Goal: Task Accomplishment & Management: Complete application form

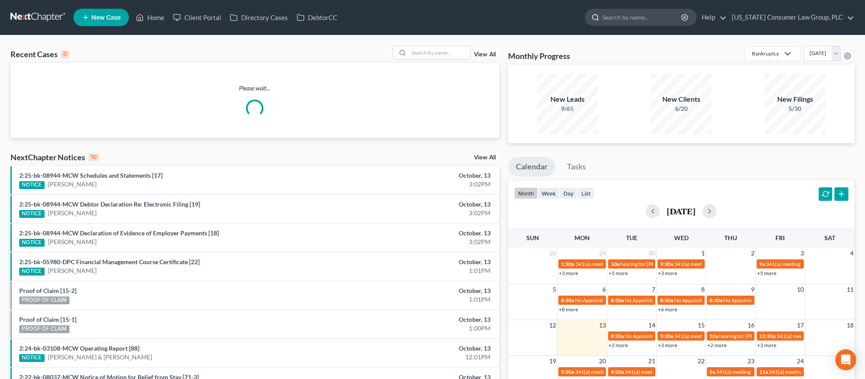
click at [643, 18] on input "search" at bounding box center [643, 17] width 80 height 16
click at [439, 53] on input "search" at bounding box center [439, 52] width 61 height 13
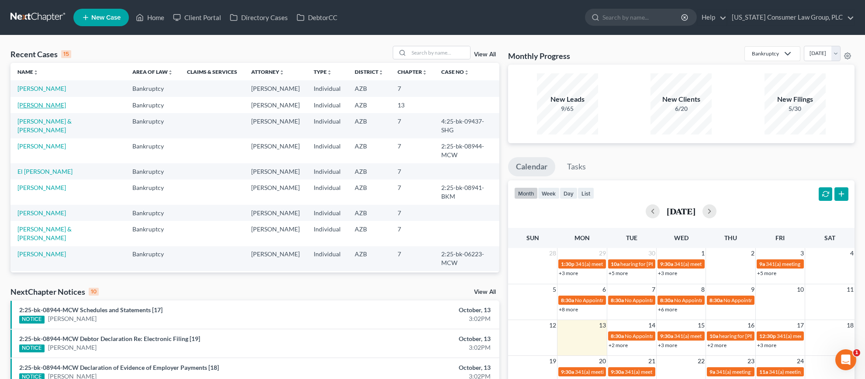
click at [22, 104] on link "[PERSON_NAME]" at bounding box center [41, 104] width 48 height 7
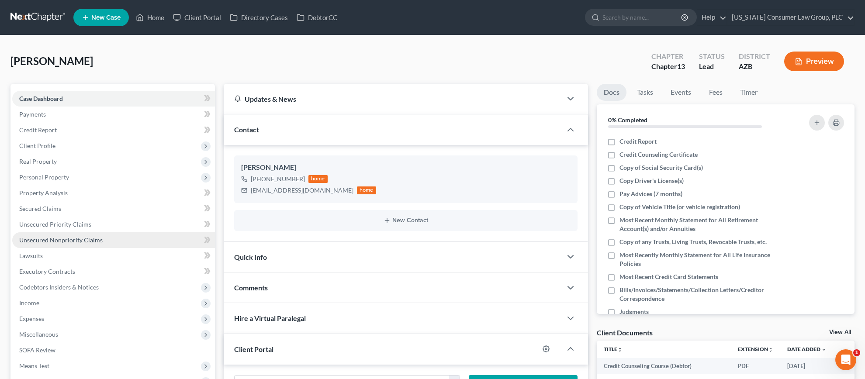
click at [59, 241] on span "Unsecured Nonpriority Claims" at bounding box center [60, 239] width 83 height 7
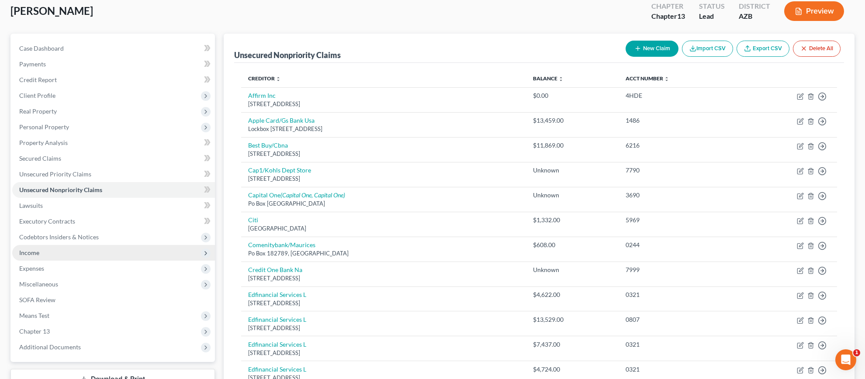
scroll to position [58, 0]
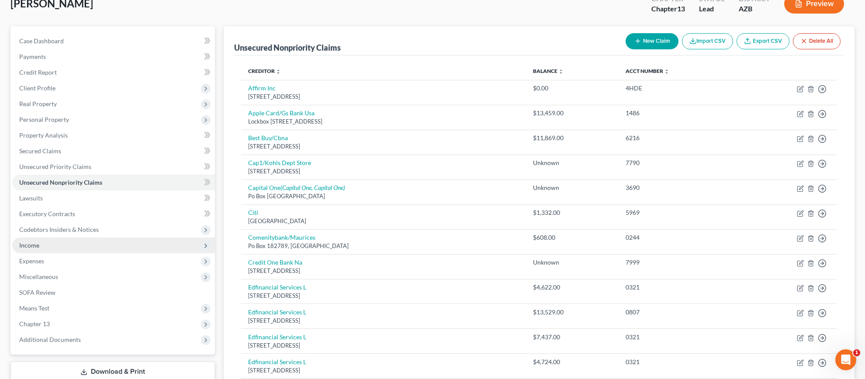
click at [51, 249] on span "Income" at bounding box center [113, 246] width 203 height 16
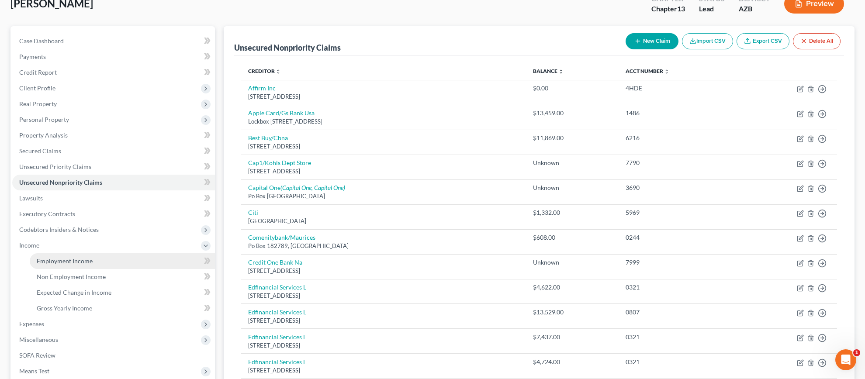
click at [50, 256] on link "Employment Income" at bounding box center [122, 261] width 185 height 16
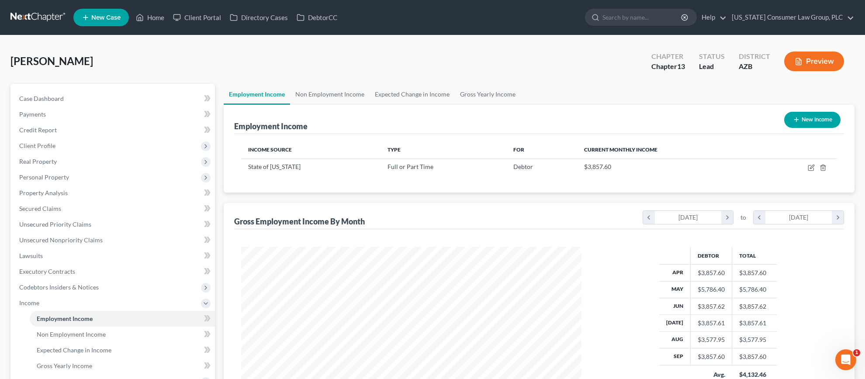
scroll to position [170, 358]
click at [315, 98] on link "Non Employment Income" at bounding box center [330, 94] width 80 height 21
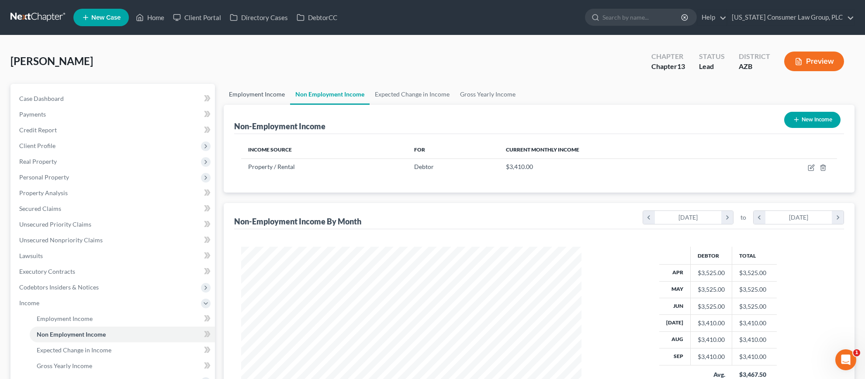
scroll to position [170, 358]
click at [257, 96] on link "Employment Income" at bounding box center [257, 94] width 66 height 21
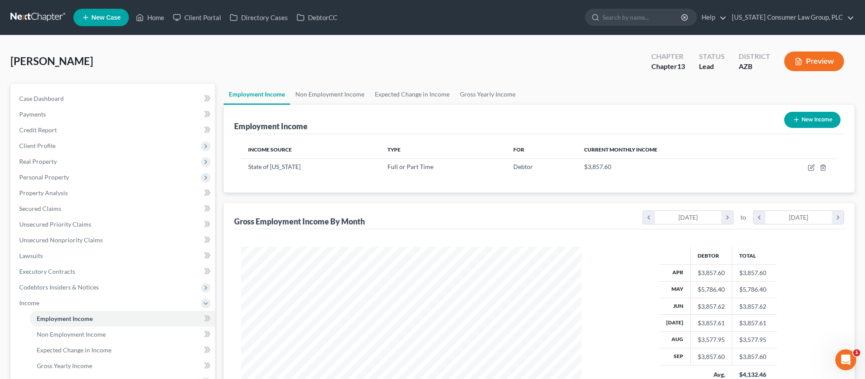
scroll to position [175, 0]
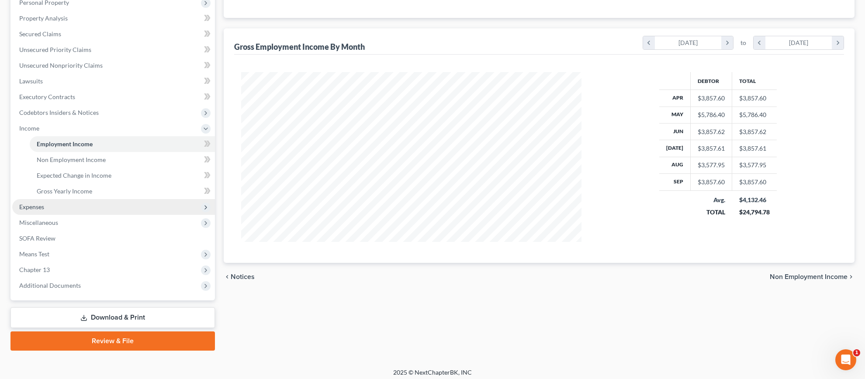
click at [61, 204] on span "Expenses" at bounding box center [113, 207] width 203 height 16
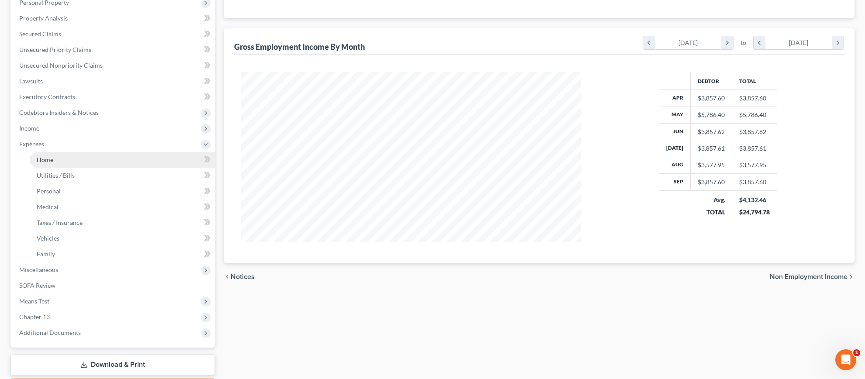
click at [76, 163] on link "Home" at bounding box center [122, 160] width 185 height 16
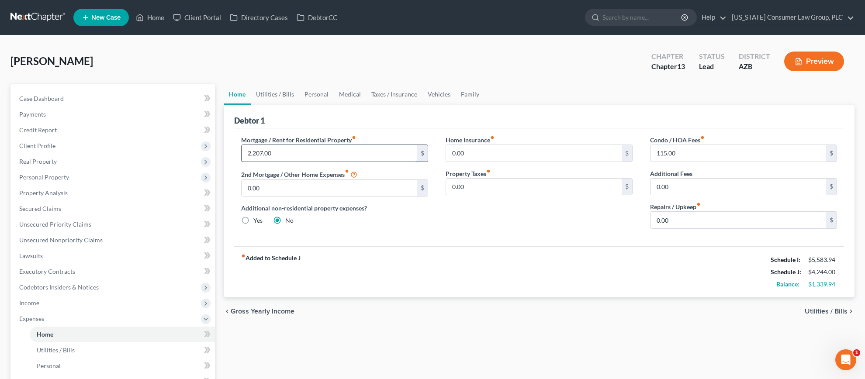
drag, startPoint x: 277, startPoint y: 152, endPoint x: 286, endPoint y: 153, distance: 9.3
click at [286, 153] on input "2,207.00" at bounding box center [330, 153] width 176 height 17
click at [267, 94] on link "Utilities / Bills" at bounding box center [275, 94] width 48 height 21
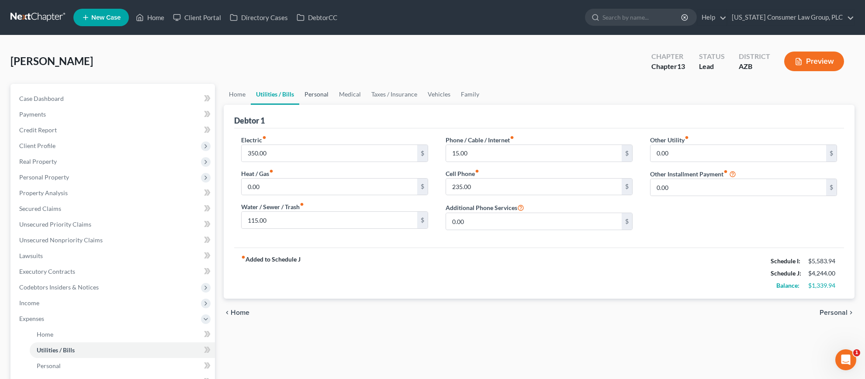
click at [322, 95] on link "Personal" at bounding box center [316, 94] width 35 height 21
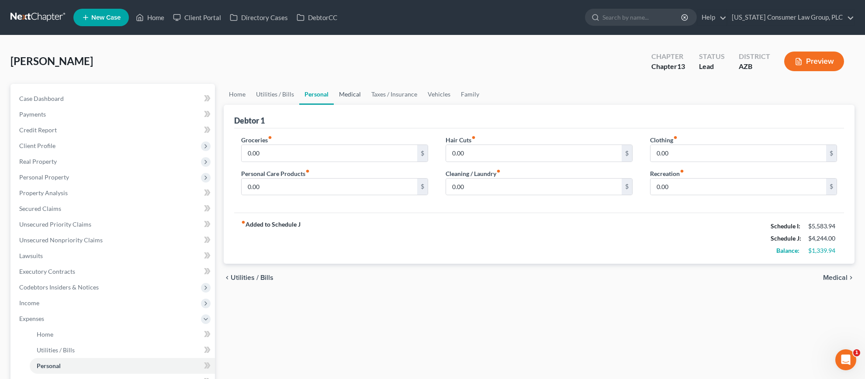
click at [357, 97] on link "Medical" at bounding box center [350, 94] width 32 height 21
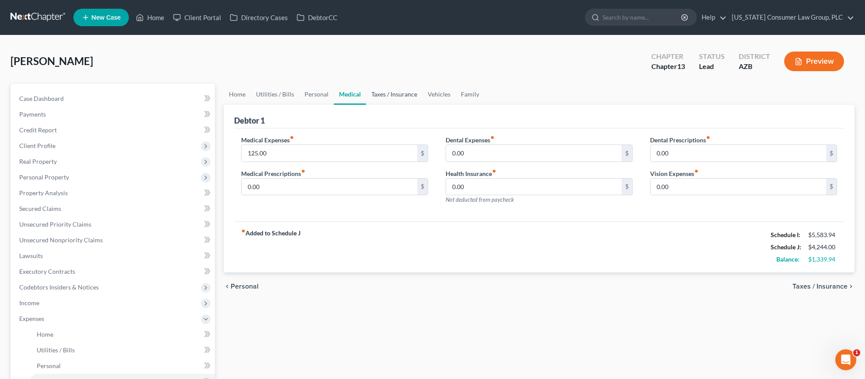
click at [386, 96] on link "Taxes / Insurance" at bounding box center [394, 94] width 56 height 21
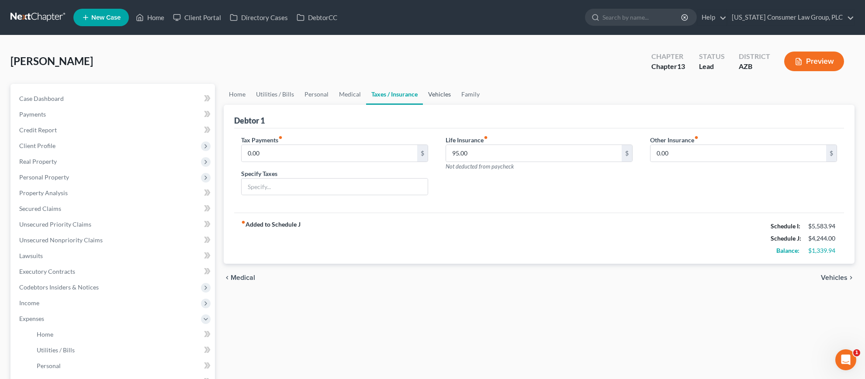
click at [431, 96] on link "Vehicles" at bounding box center [439, 94] width 33 height 21
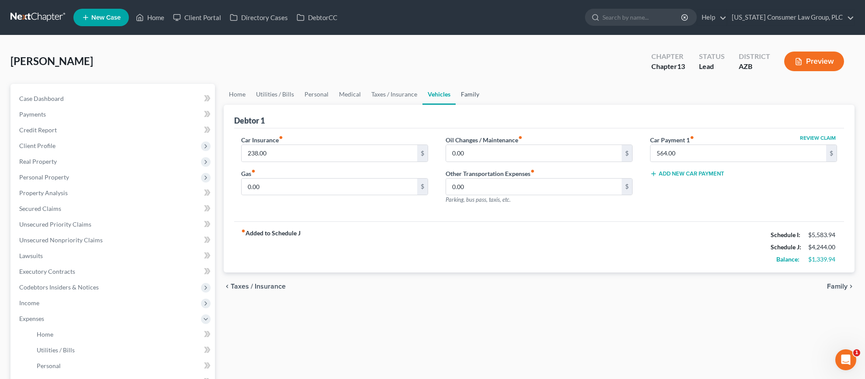
click at [471, 95] on link "Family" at bounding box center [470, 94] width 29 height 21
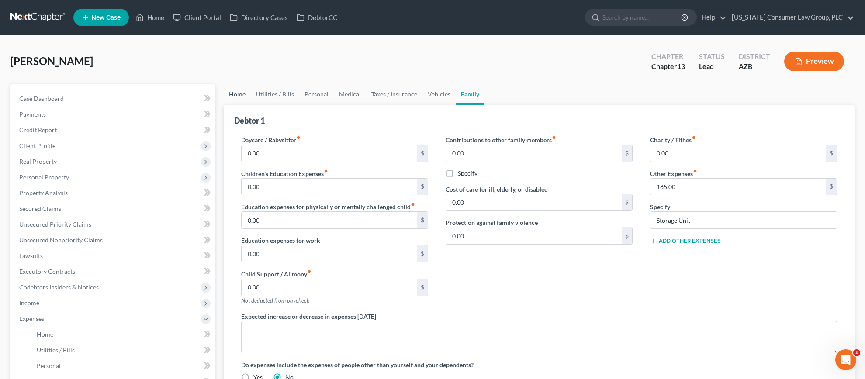
click at [233, 98] on link "Home" at bounding box center [237, 94] width 27 height 21
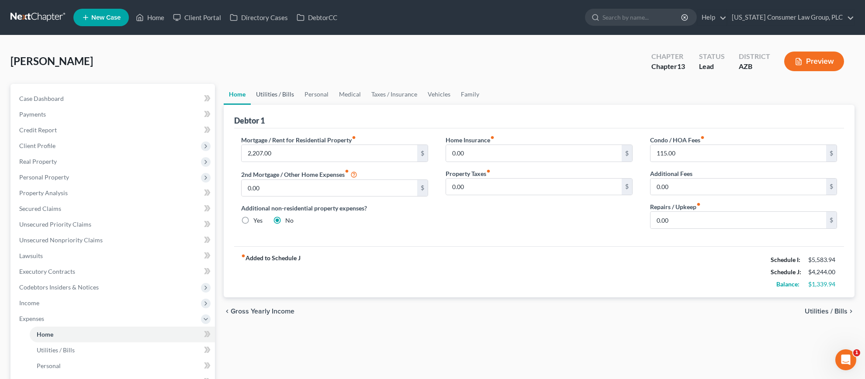
click at [278, 98] on link "Utilities / Bills" at bounding box center [275, 94] width 48 height 21
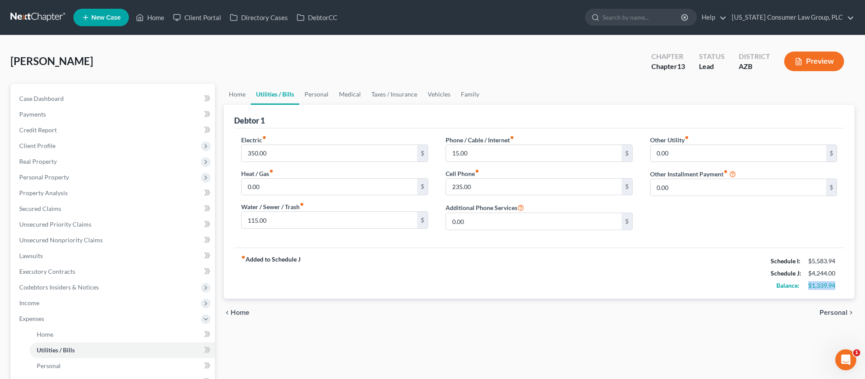
drag, startPoint x: 810, startPoint y: 288, endPoint x: 845, endPoint y: 286, distance: 35.9
click at [845, 286] on div "Debtor 1 Electric fiber_manual_record 350.00 $ Heat / Gas fiber_manual_record 0…" at bounding box center [539, 202] width 631 height 194
click at [242, 94] on link "Home" at bounding box center [237, 94] width 27 height 21
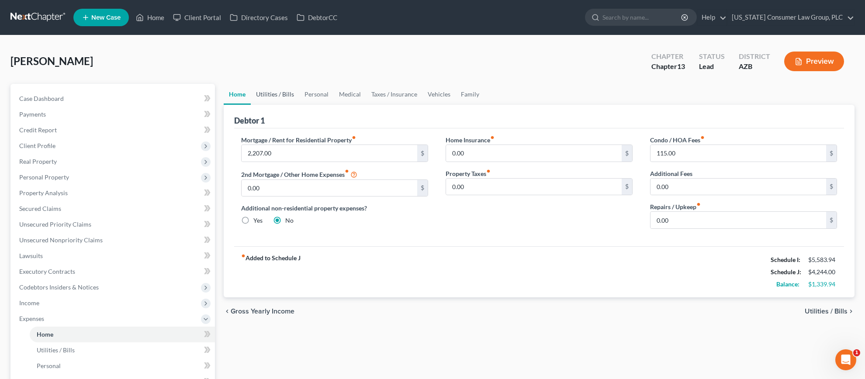
click at [283, 94] on link "Utilities / Bills" at bounding box center [275, 94] width 48 height 21
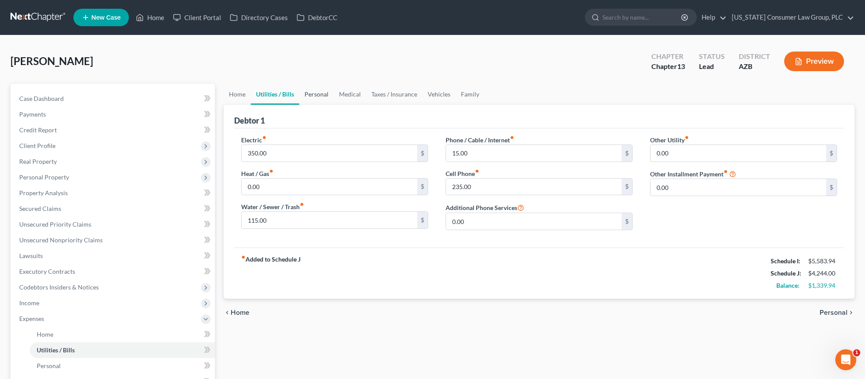
click at [312, 95] on link "Personal" at bounding box center [316, 94] width 35 height 21
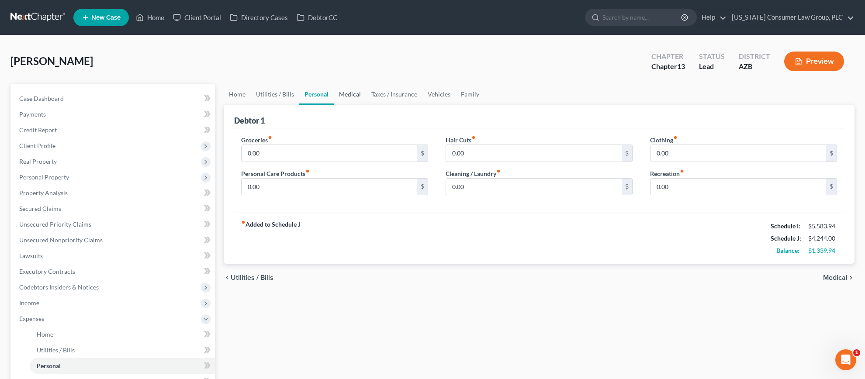
click at [349, 96] on link "Medical" at bounding box center [350, 94] width 32 height 21
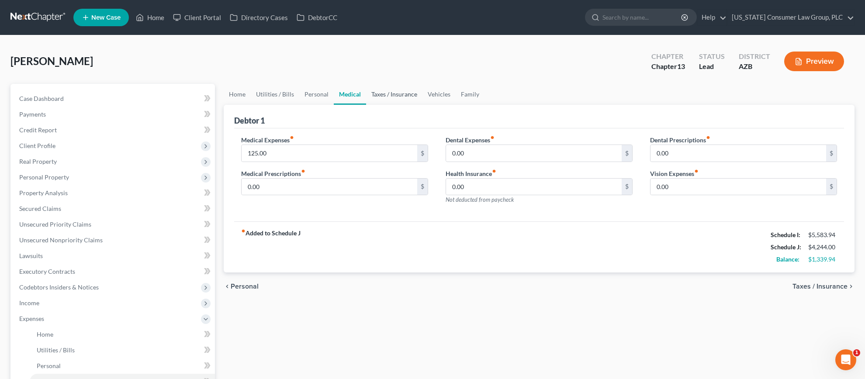
click at [393, 97] on link "Taxes / Insurance" at bounding box center [394, 94] width 56 height 21
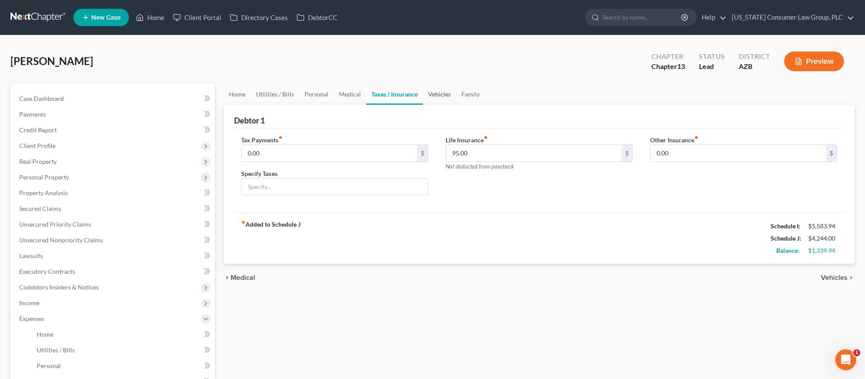
click at [438, 97] on link "Vehicles" at bounding box center [439, 94] width 33 height 21
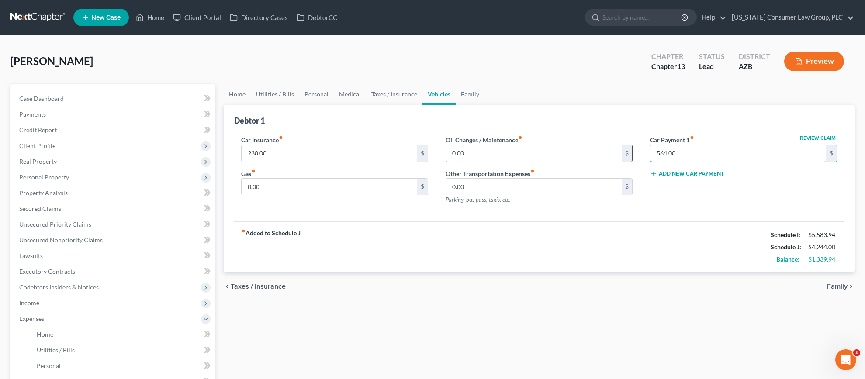
drag, startPoint x: 685, startPoint y: 156, endPoint x: 625, endPoint y: 146, distance: 60.6
click at [625, 146] on div "Car Insurance fiber_manual_record 238.00 $ Gas fiber_manual_record 0.00 $ Oil C…" at bounding box center [538, 173] width 613 height 76
click at [289, 188] on input "0.00" at bounding box center [330, 187] width 176 height 17
click at [685, 156] on input "564.00" at bounding box center [739, 153] width 176 height 17
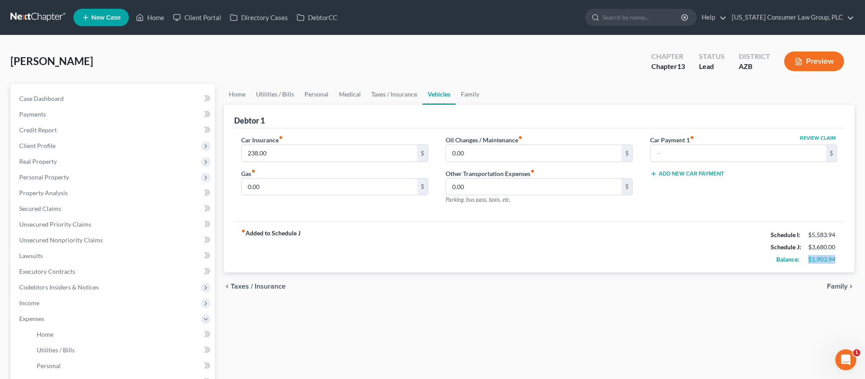
drag, startPoint x: 808, startPoint y: 260, endPoint x: 844, endPoint y: 260, distance: 35.8
click at [844, 260] on div "Debtor 1 Car Insurance fiber_manual_record 238.00 $ Gas fiber_manual_record 0.0…" at bounding box center [539, 189] width 631 height 168
click at [57, 162] on span "Real Property" at bounding box center [113, 162] width 203 height 16
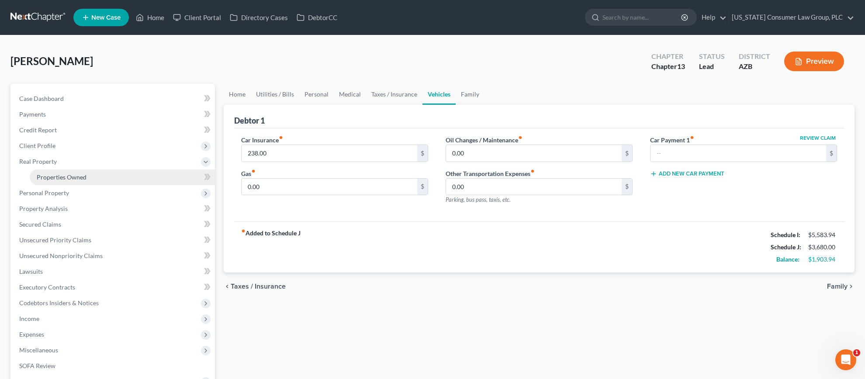
click at [70, 173] on span "Properties Owned" at bounding box center [62, 176] width 50 height 7
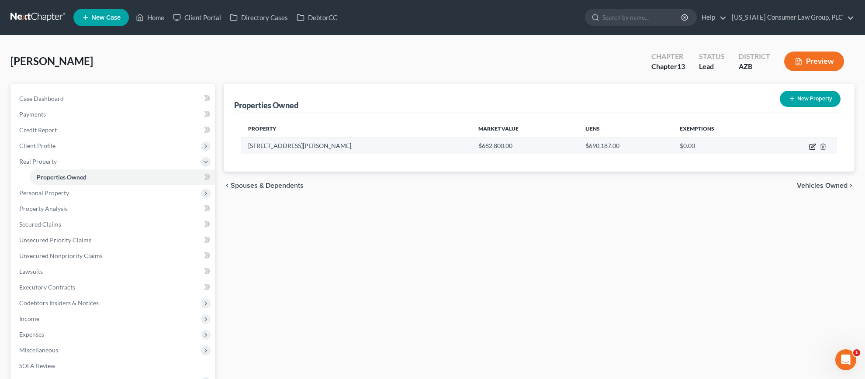
click at [809, 147] on icon "button" at bounding box center [812, 146] width 7 height 7
select select "3"
select select "0"
select select "9"
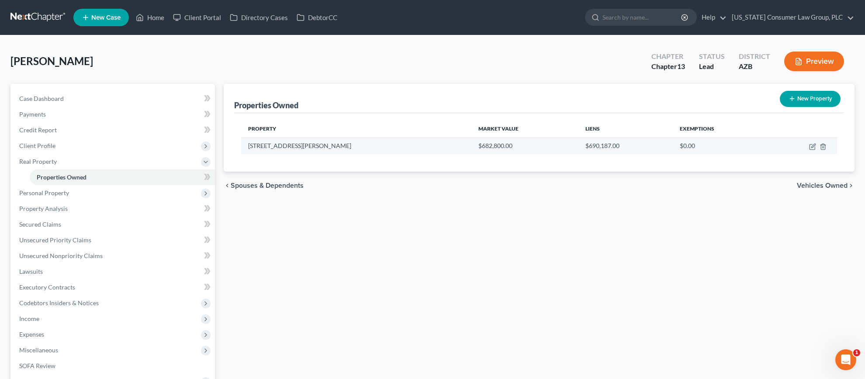
select select "0"
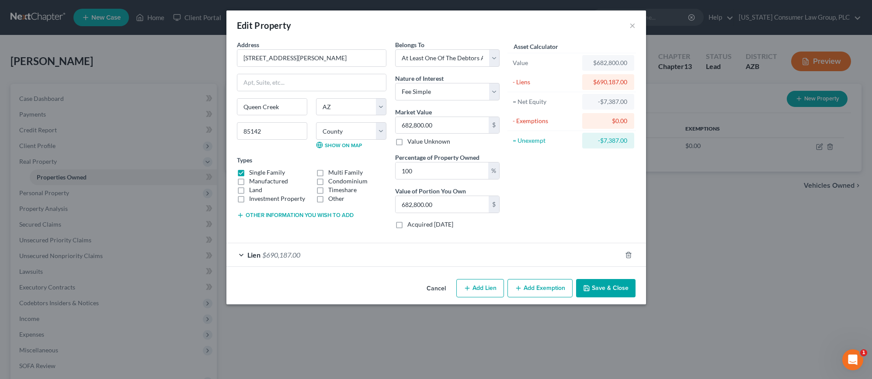
click at [262, 251] on span "$690,187.00" at bounding box center [281, 255] width 38 height 8
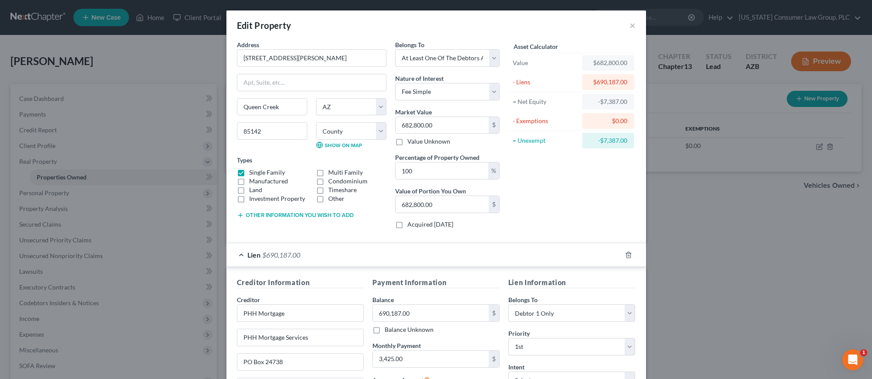
scroll to position [128, 0]
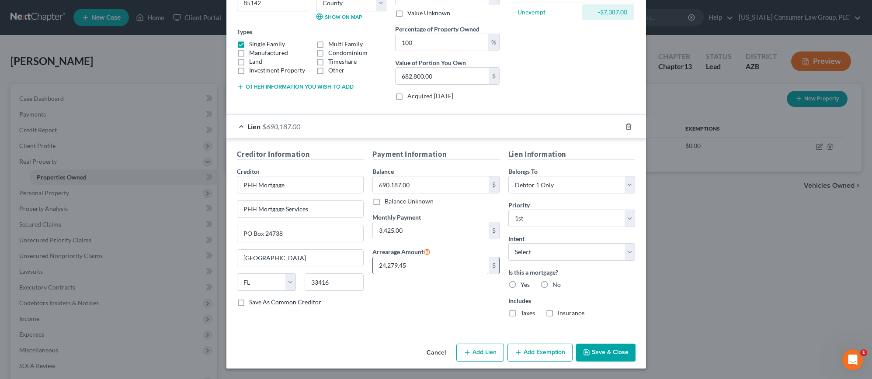
drag, startPoint x: 412, startPoint y: 267, endPoint x: 429, endPoint y: 270, distance: 17.3
click at [429, 270] on input "24,279.45" at bounding box center [431, 265] width 116 height 17
click at [588, 349] on button "Save & Close" at bounding box center [605, 353] width 59 height 18
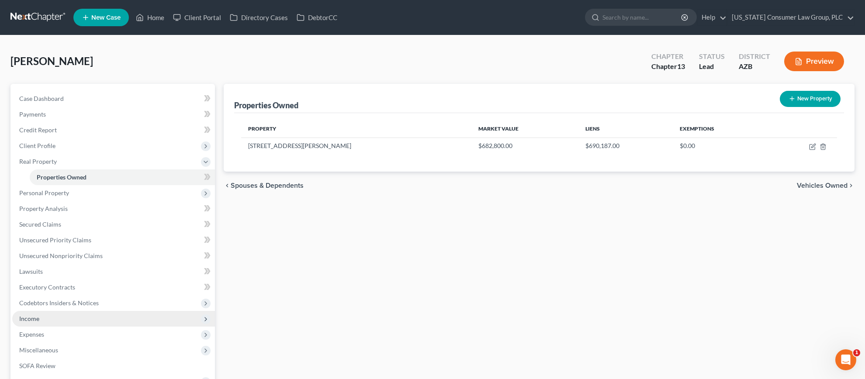
click at [33, 318] on span "Income" at bounding box center [29, 318] width 20 height 7
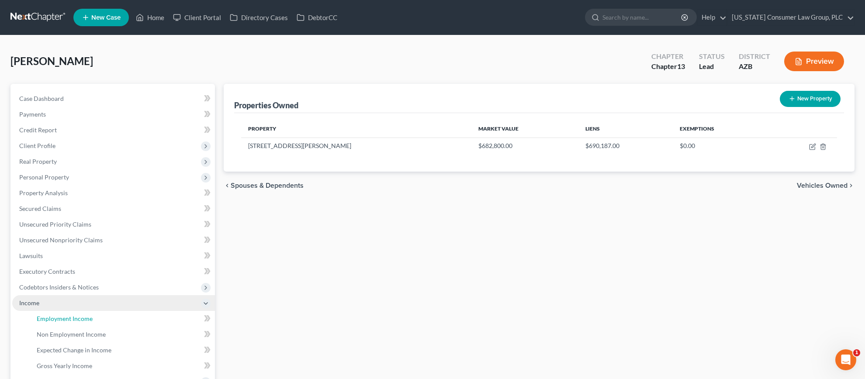
drag, startPoint x: 49, startPoint y: 322, endPoint x: 66, endPoint y: 302, distance: 26.7
click at [50, 322] on link "Employment Income" at bounding box center [122, 319] width 185 height 16
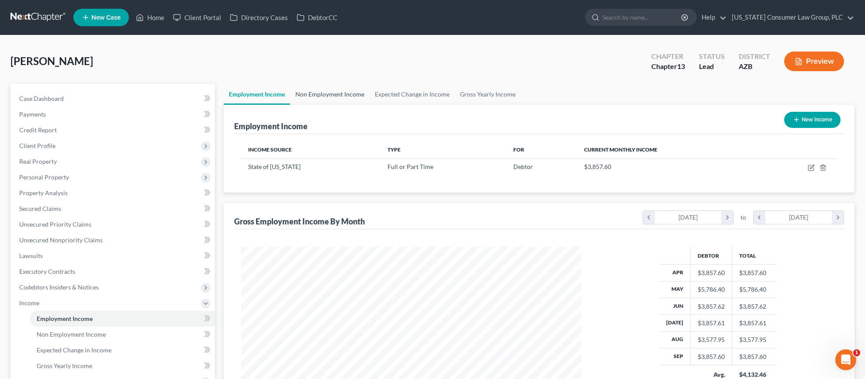
scroll to position [170, 358]
click at [329, 95] on link "Non Employment Income" at bounding box center [330, 94] width 80 height 21
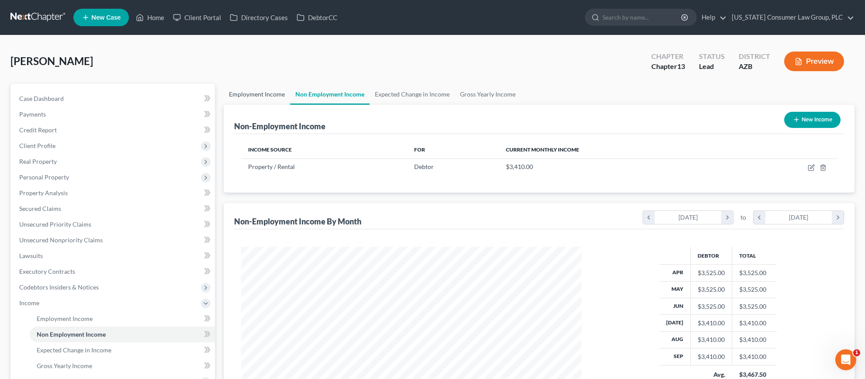
scroll to position [170, 358]
click at [267, 86] on link "Employment Income" at bounding box center [257, 94] width 66 height 21
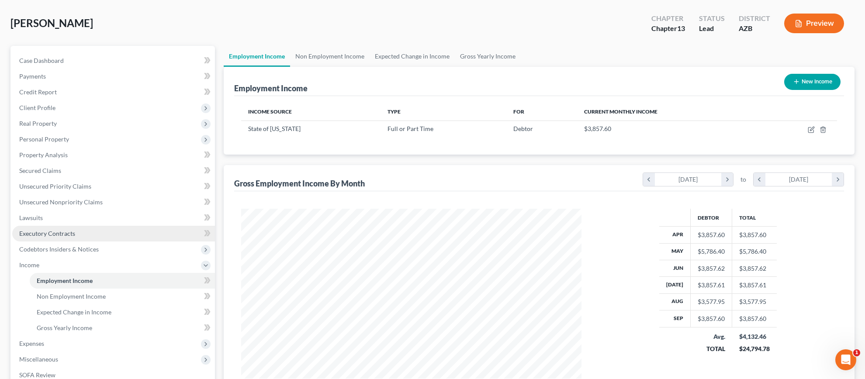
scroll to position [80, 0]
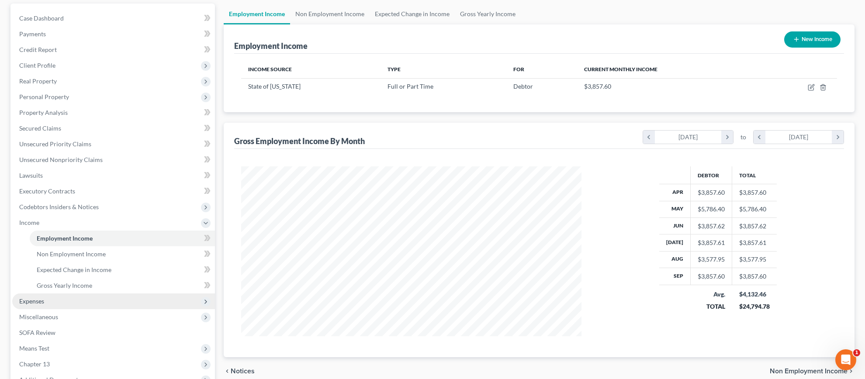
click at [33, 302] on span "Expenses" at bounding box center [31, 301] width 25 height 7
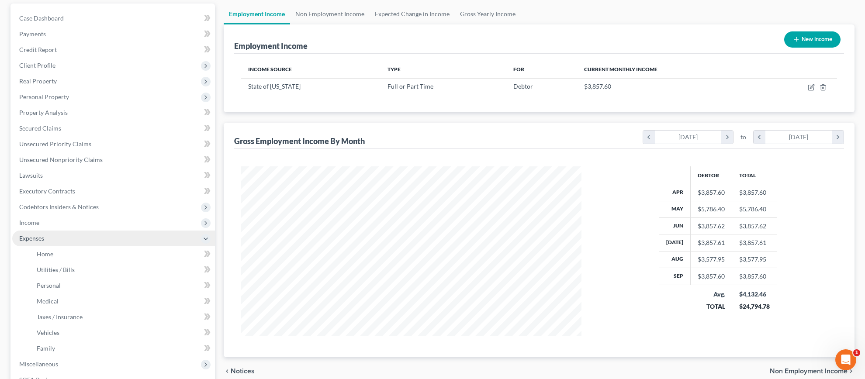
click at [56, 241] on span "Expenses" at bounding box center [113, 239] width 203 height 16
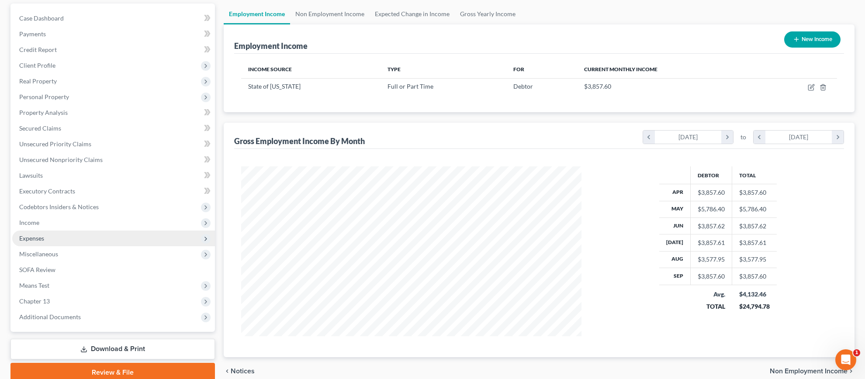
click at [45, 236] on span "Expenses" at bounding box center [113, 239] width 203 height 16
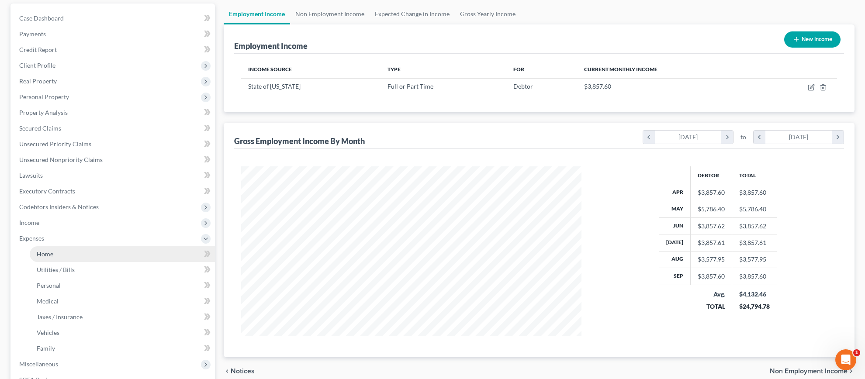
click at [46, 249] on link "Home" at bounding box center [122, 254] width 185 height 16
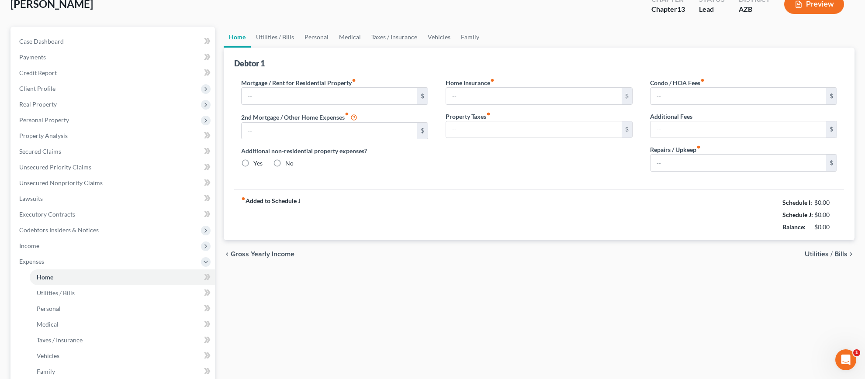
type input "2,207.00"
type input "0.00"
radio input "true"
type input "0.00"
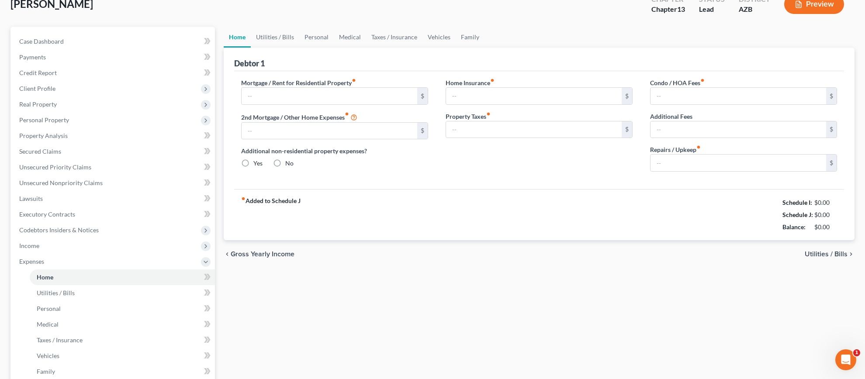
type input "115.00"
type input "0.00"
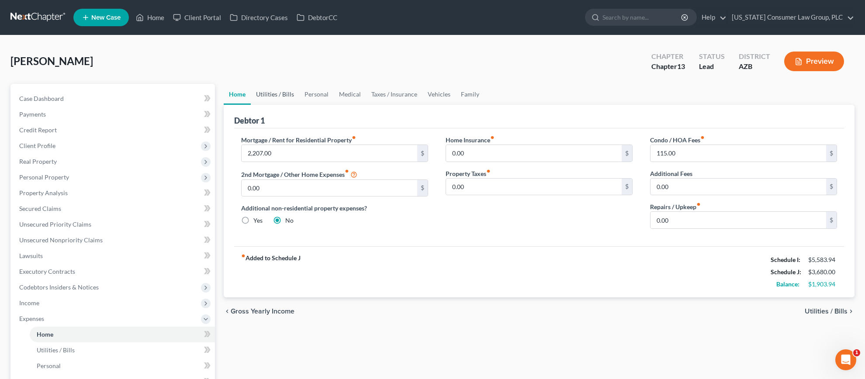
click at [282, 91] on link "Utilities / Bills" at bounding box center [275, 94] width 48 height 21
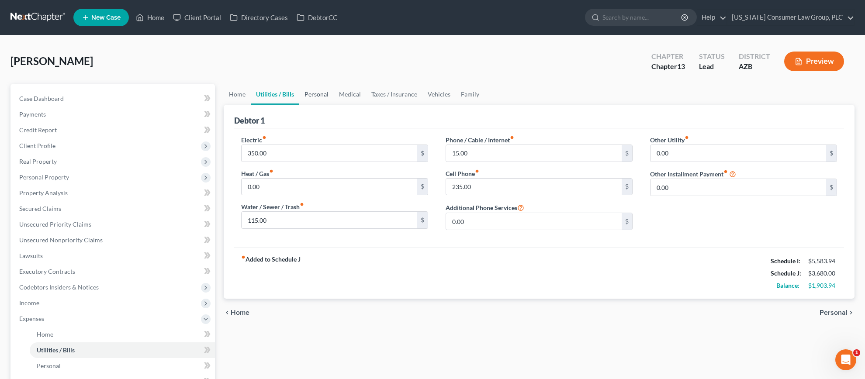
click at [325, 91] on link "Personal" at bounding box center [316, 94] width 35 height 21
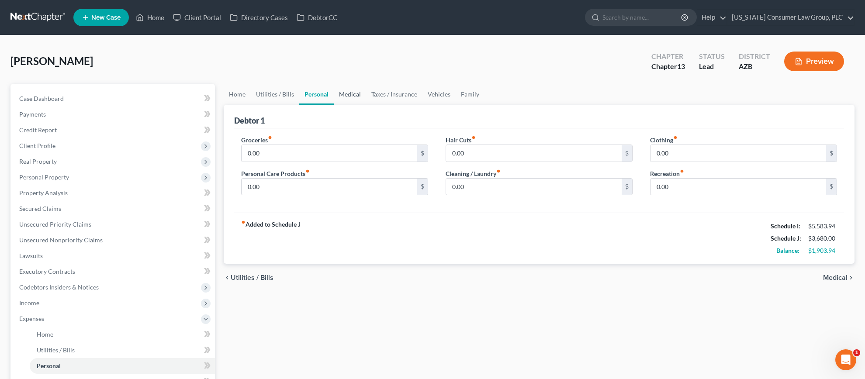
click at [357, 94] on link "Medical" at bounding box center [350, 94] width 32 height 21
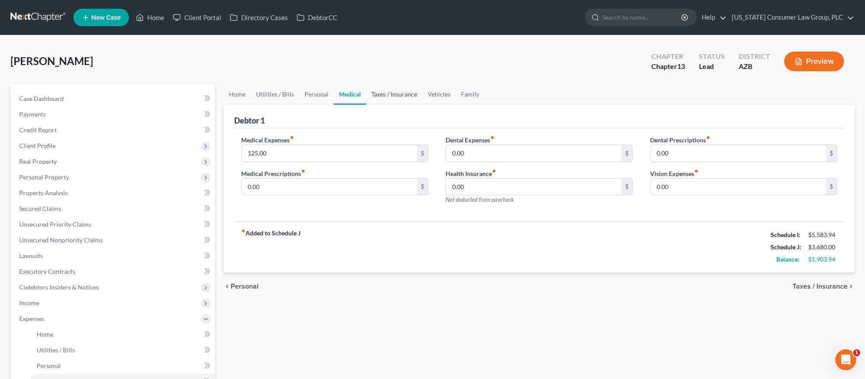
click at [382, 97] on link "Taxes / Insurance" at bounding box center [394, 94] width 56 height 21
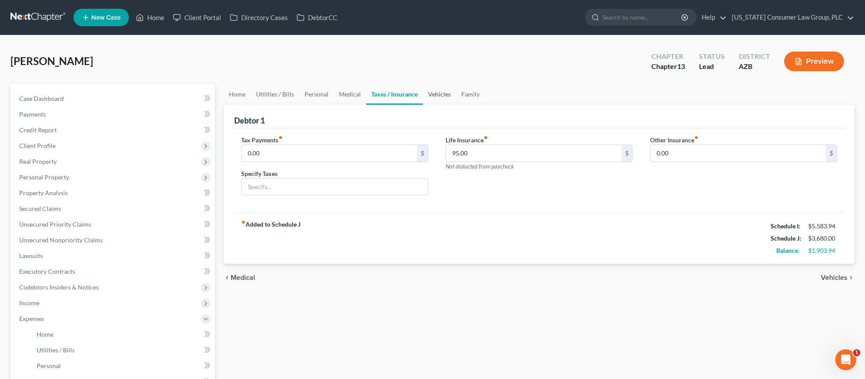
click at [452, 94] on link "Vehicles" at bounding box center [439, 94] width 33 height 21
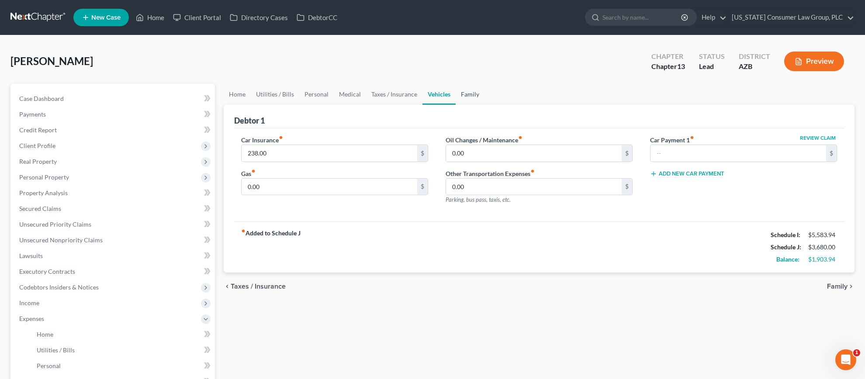
click at [468, 94] on link "Family" at bounding box center [470, 94] width 29 height 21
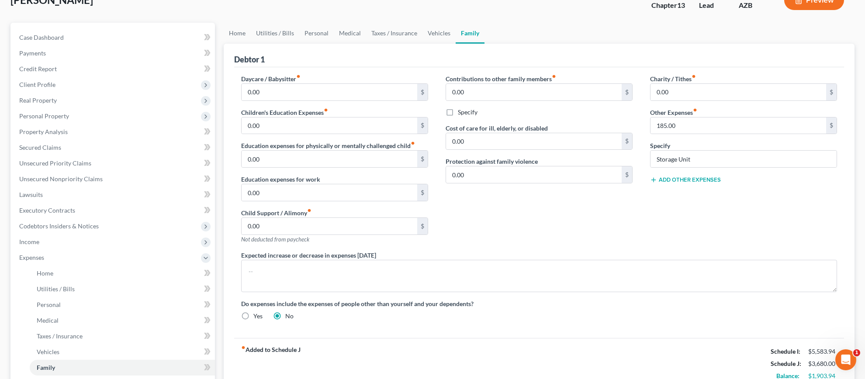
scroll to position [59, 0]
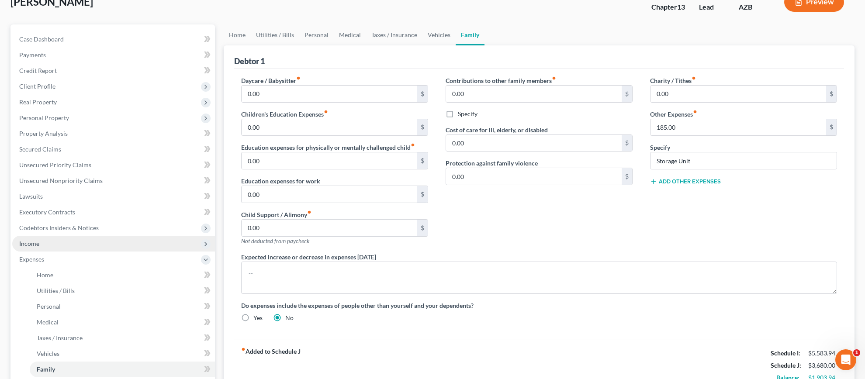
click at [40, 249] on span "Income" at bounding box center [113, 244] width 203 height 16
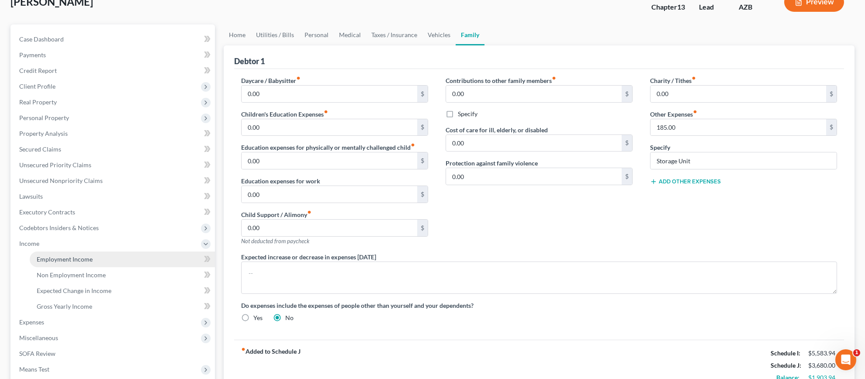
click at [40, 259] on span "Employment Income" at bounding box center [65, 259] width 56 height 7
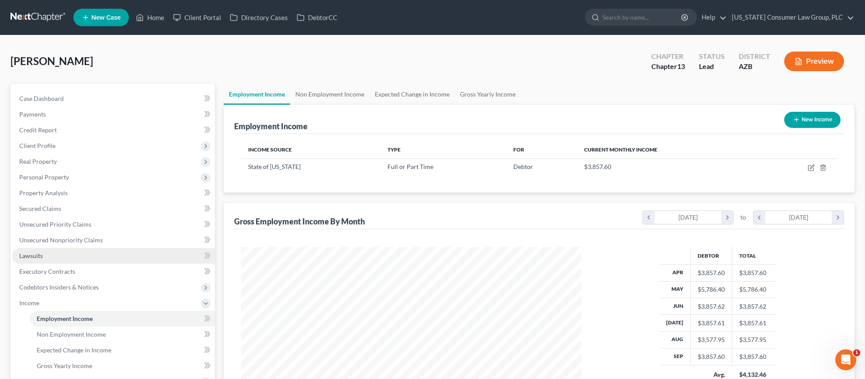
scroll to position [170, 358]
click at [317, 93] on link "Non Employment Income" at bounding box center [330, 94] width 80 height 21
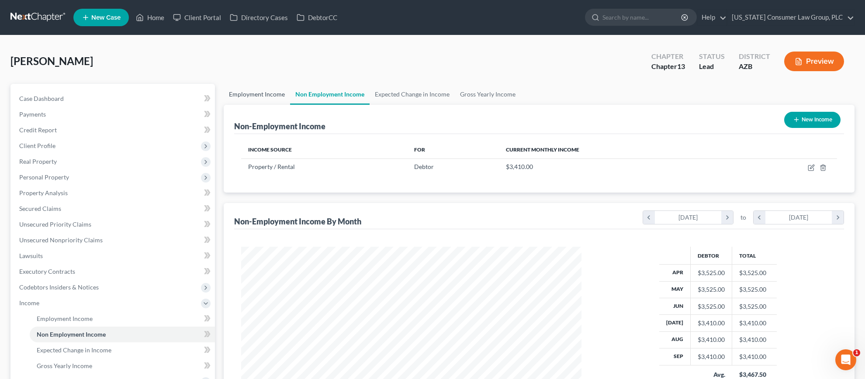
scroll to position [170, 358]
click at [50, 160] on span "Real Property" at bounding box center [38, 161] width 38 height 7
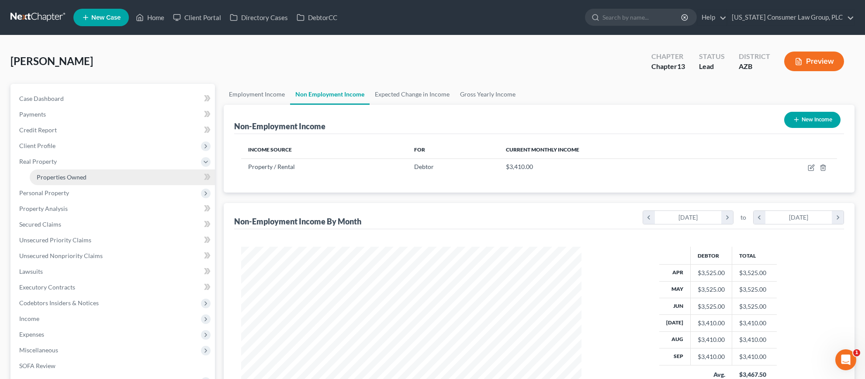
drag, startPoint x: 50, startPoint y: 177, endPoint x: 55, endPoint y: 175, distance: 5.3
click at [50, 177] on span "Properties Owned" at bounding box center [62, 176] width 50 height 7
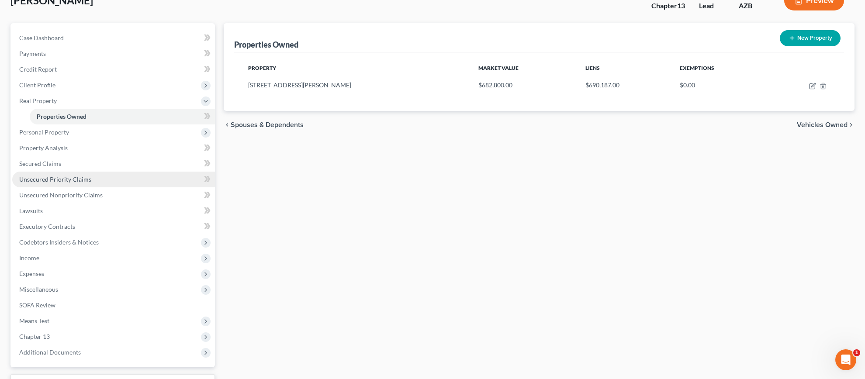
scroll to position [132, 0]
